Goal: Check status

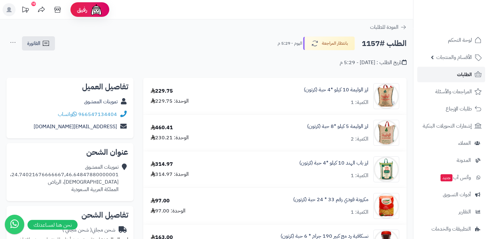
drag, startPoint x: 0, startPoint y: 0, endPoint x: 466, endPoint y: 77, distance: 472.1
click at [466, 77] on span "الطلبات" at bounding box center [464, 74] width 15 height 9
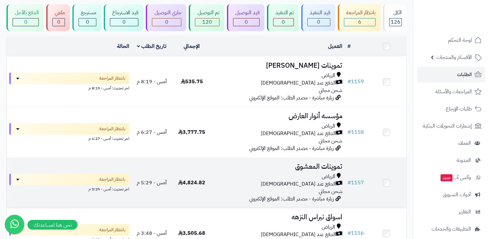
scroll to position [32, 0]
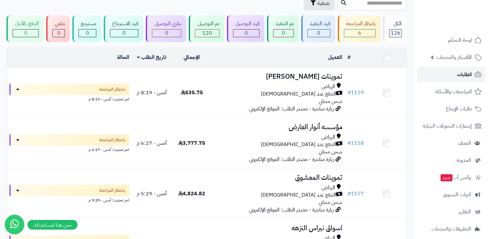
click at [469, 73] on span "الطلبات" at bounding box center [464, 74] width 15 height 9
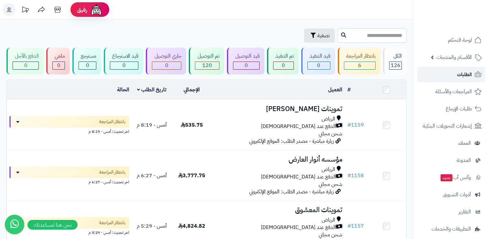
click at [448, 73] on link "الطلبات" at bounding box center [451, 75] width 68 height 16
